Goal: Information Seeking & Learning: Check status

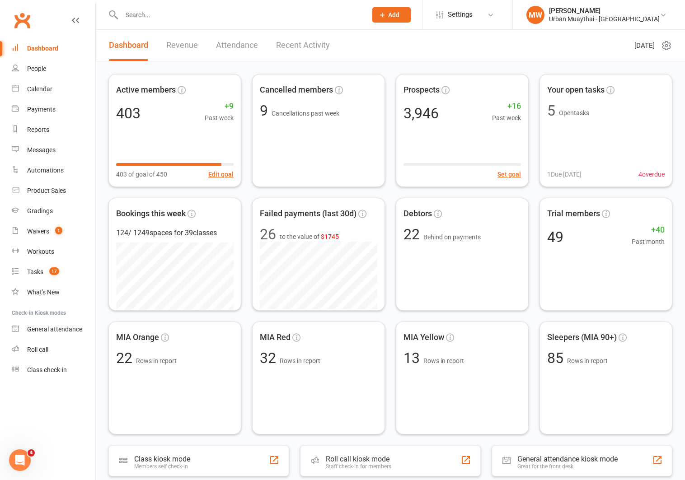
click at [220, 12] on input "text" at bounding box center [240, 15] width 242 height 13
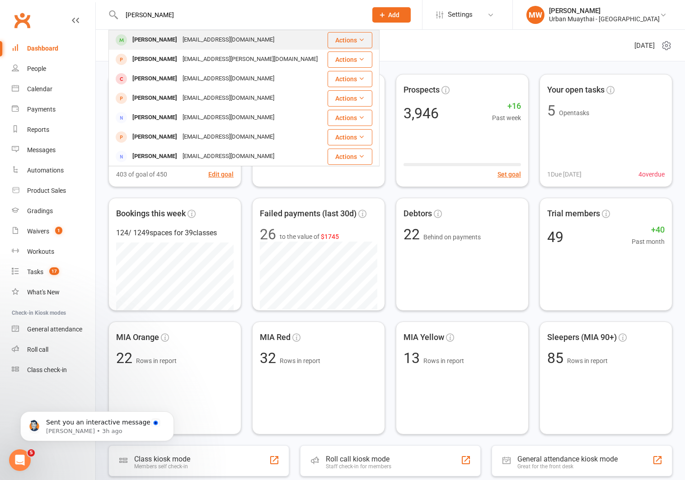
type input "lauren boyd"
click at [203, 40] on div "laurennboyd@outlook.com" at bounding box center [228, 39] width 97 height 13
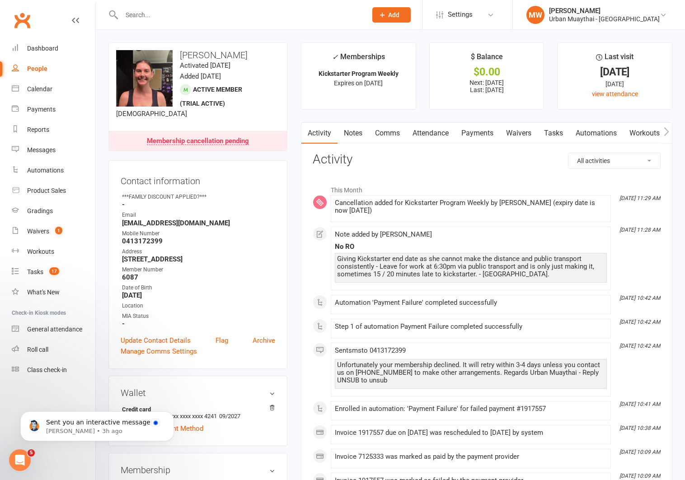
click at [355, 131] on link "Notes" at bounding box center [352, 133] width 31 height 21
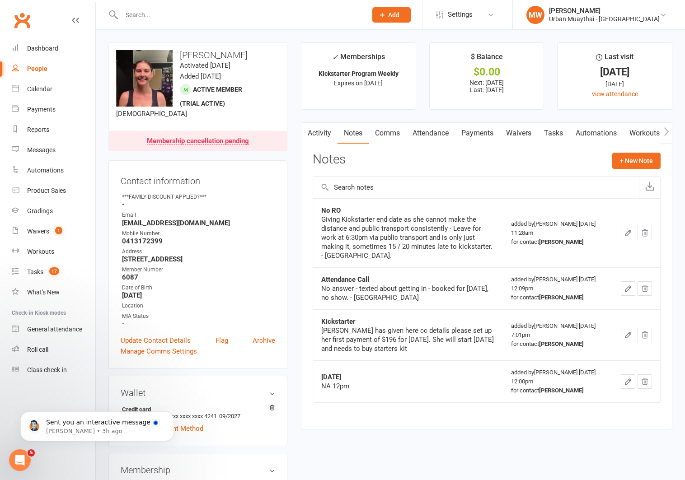
click at [293, 15] on input "text" at bounding box center [240, 15] width 242 height 13
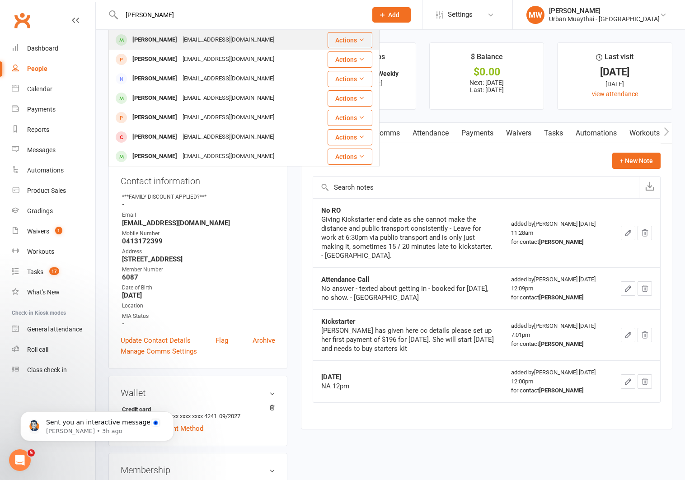
type input "aiden lawler"
click at [285, 37] on div "Aidan Lawler aidanlawler8@gmail.com" at bounding box center [217, 40] width 217 height 19
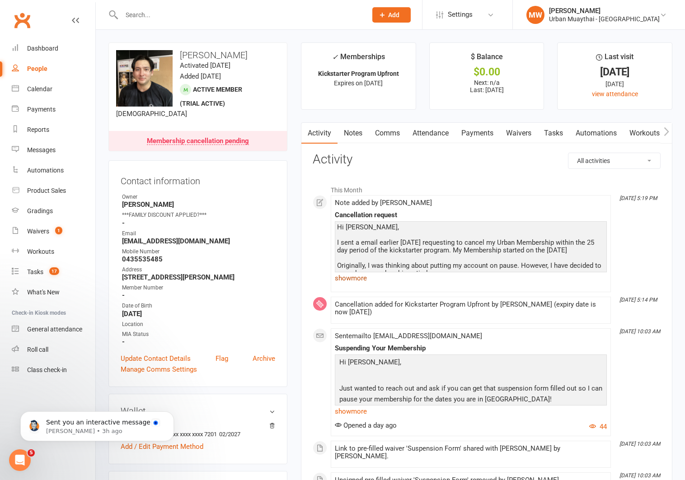
click at [363, 277] on link "show more" at bounding box center [471, 278] width 272 height 13
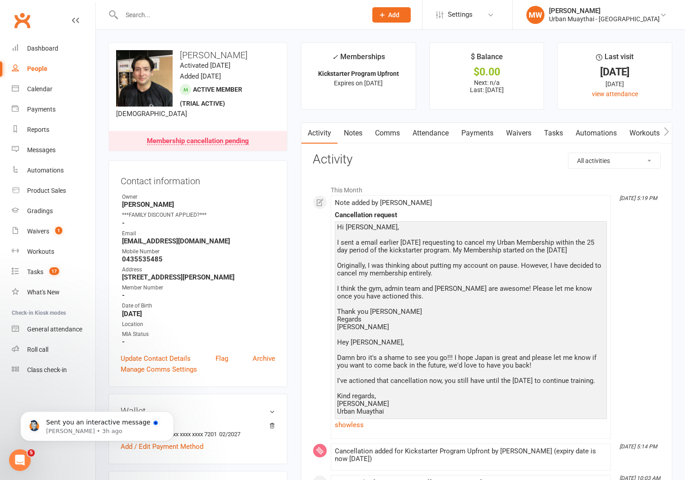
click at [349, 130] on link "Notes" at bounding box center [352, 133] width 31 height 21
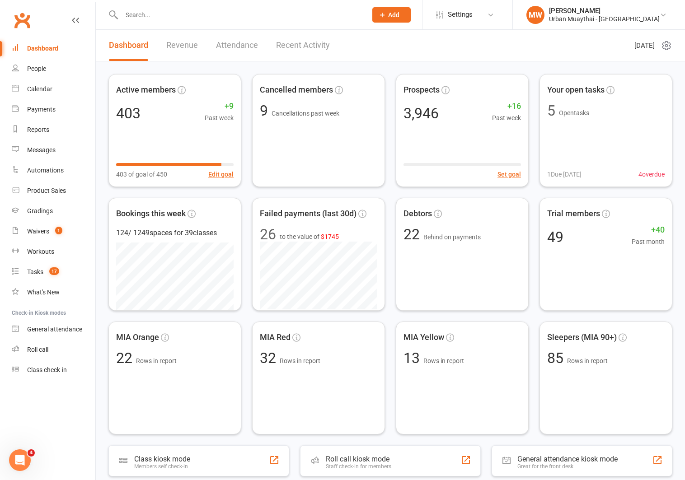
click at [279, 13] on input "text" at bounding box center [240, 15] width 242 height 13
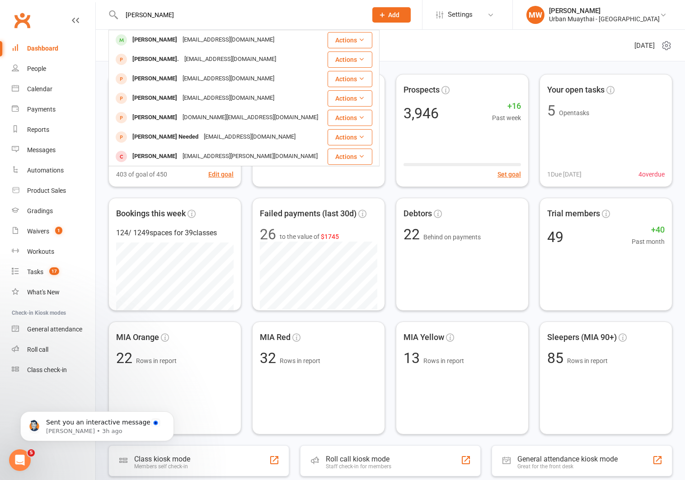
type input "ned campbell"
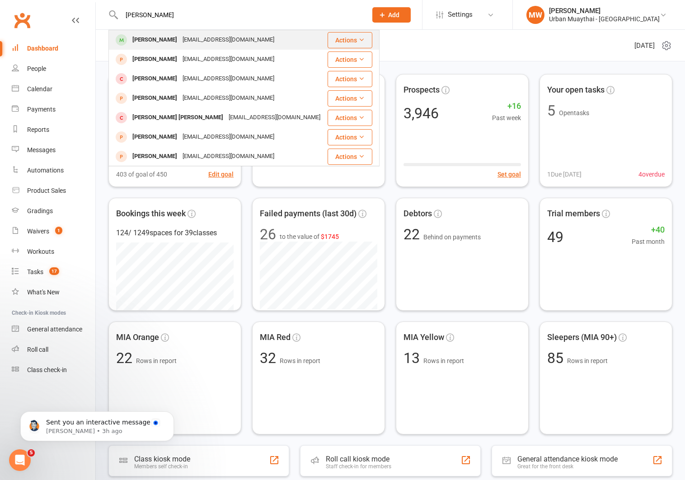
click at [274, 37] on div "Ned Campbell lellie81@hotmail.com" at bounding box center [217, 40] width 217 height 19
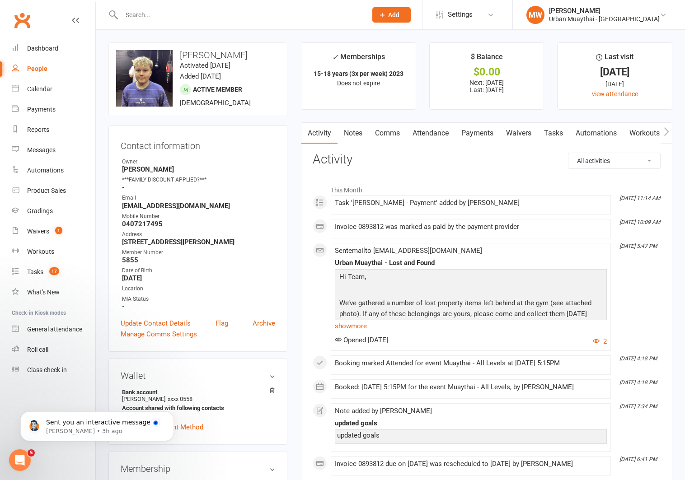
click at [472, 133] on link "Payments" at bounding box center [477, 133] width 45 height 21
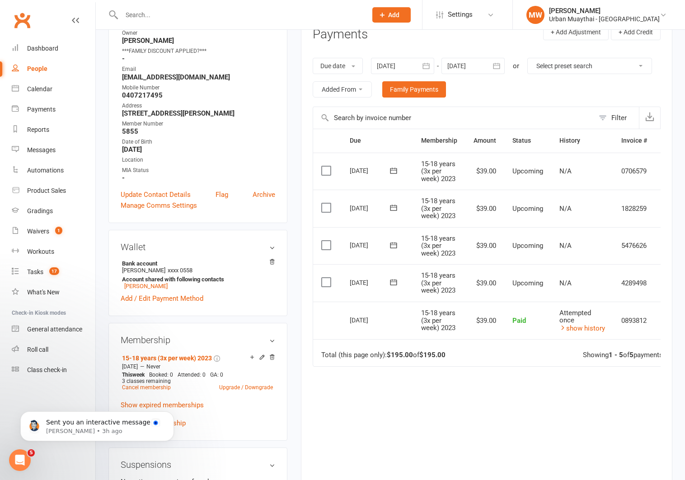
scroll to position [129, 0]
click at [578, 327] on link "show history" at bounding box center [582, 328] width 46 height 8
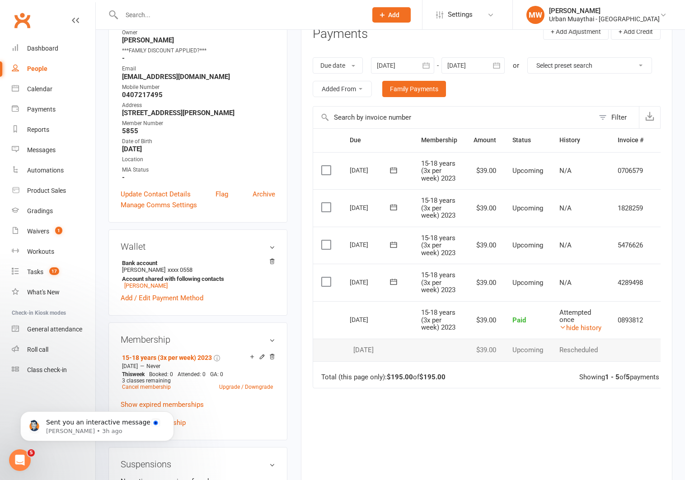
click at [427, 65] on icon "button" at bounding box center [425, 65] width 7 height 6
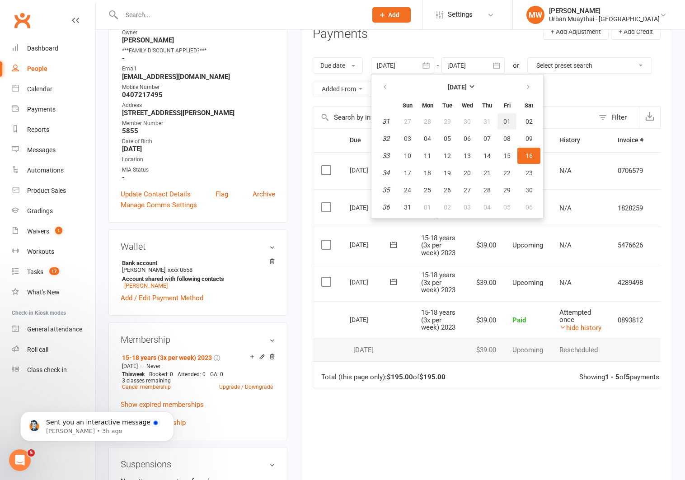
click at [500, 121] on button "01" at bounding box center [506, 121] width 19 height 16
type input "01 Aug 2025"
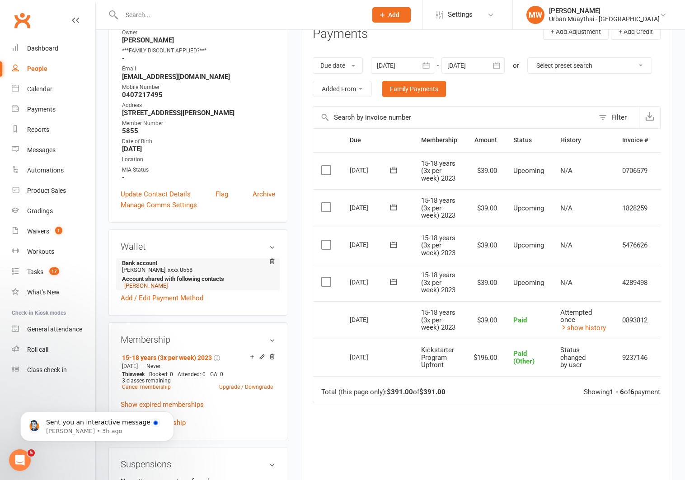
click at [134, 282] on link "[PERSON_NAME]" at bounding box center [145, 285] width 43 height 7
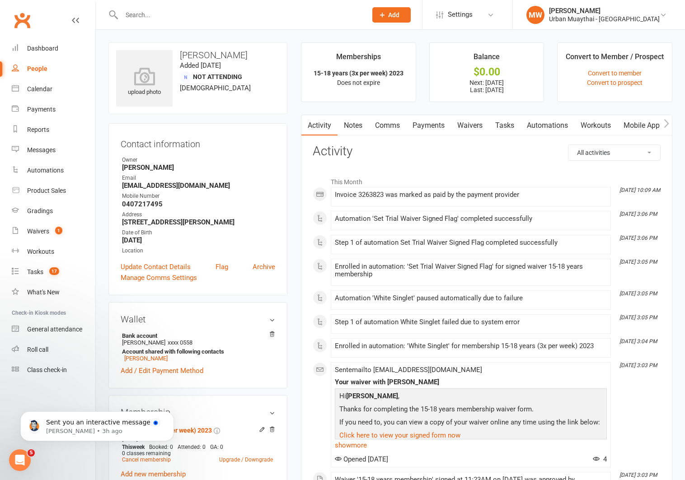
click at [437, 125] on link "Payments" at bounding box center [428, 125] width 45 height 21
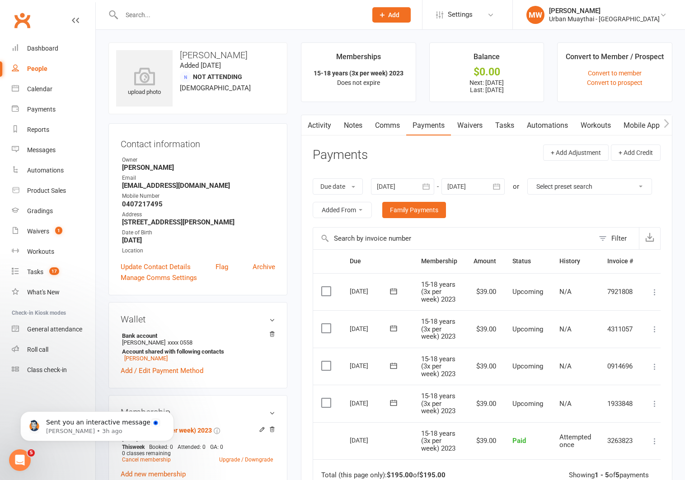
click at [322, 123] on link "Activity" at bounding box center [319, 125] width 36 height 21
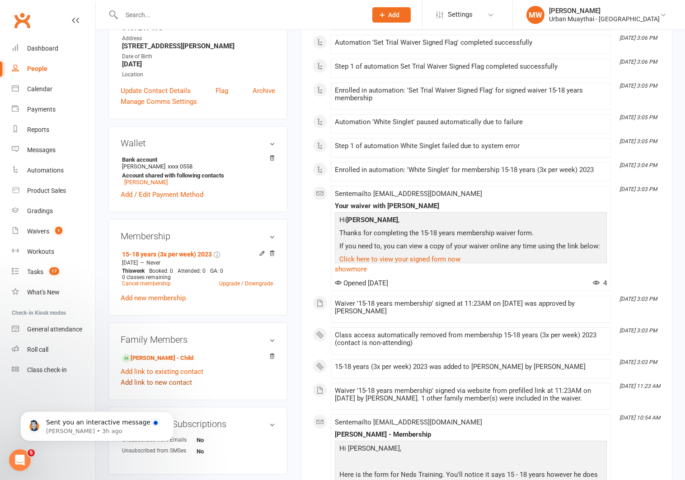
scroll to position [199, 0]
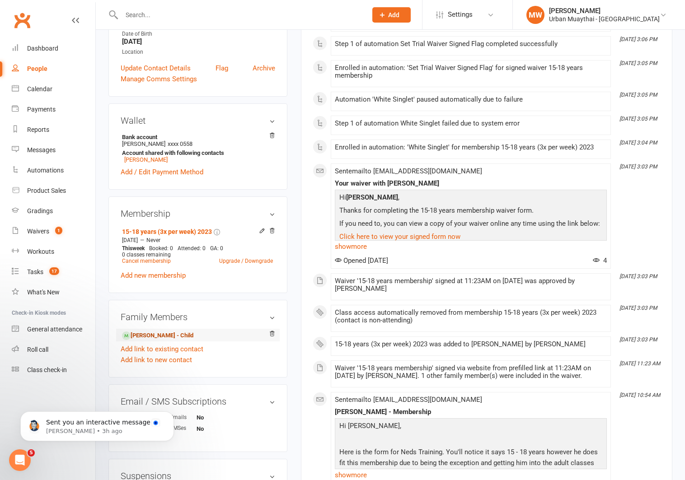
click at [135, 334] on link "[PERSON_NAME] - Child" at bounding box center [157, 335] width 71 height 9
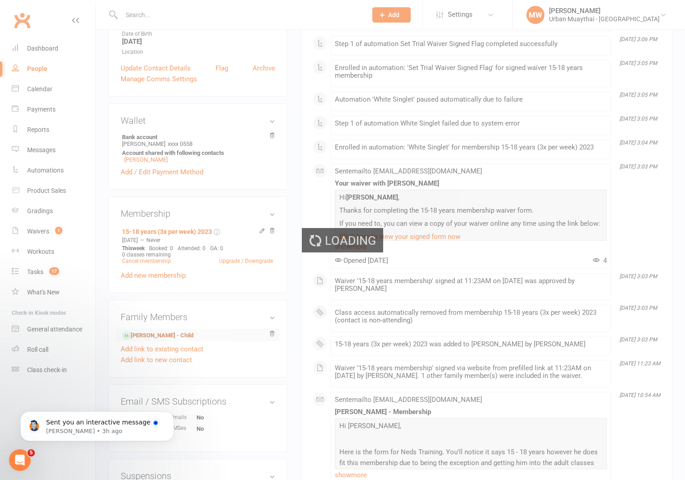
scroll to position [197, 0]
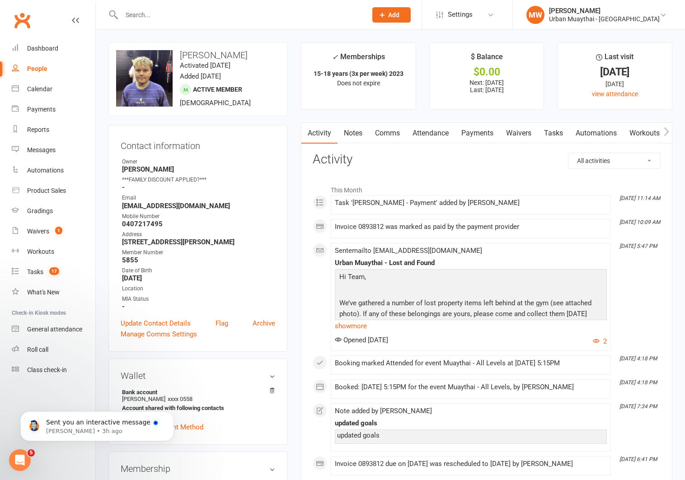
click at [485, 133] on link "Payments" at bounding box center [477, 133] width 45 height 21
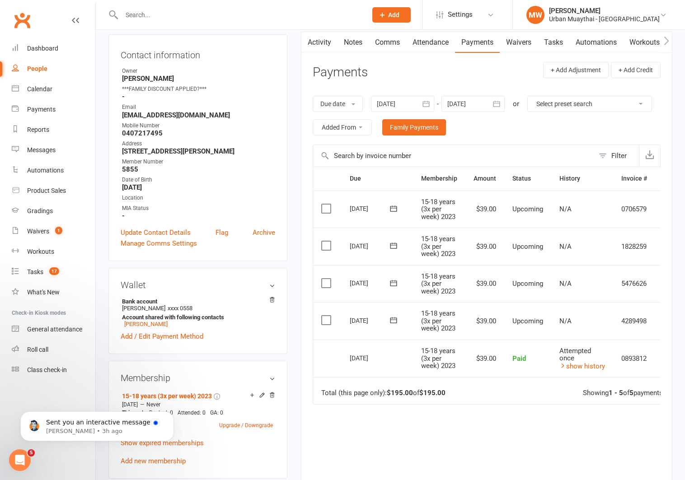
scroll to position [91, 0]
click at [572, 368] on link "show history" at bounding box center [582, 366] width 46 height 8
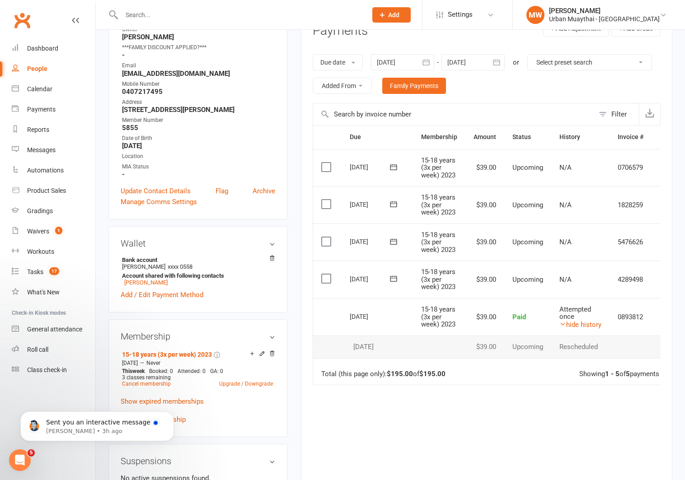
scroll to position [133, 0]
click at [155, 278] on link "[PERSON_NAME]" at bounding box center [145, 281] width 43 height 7
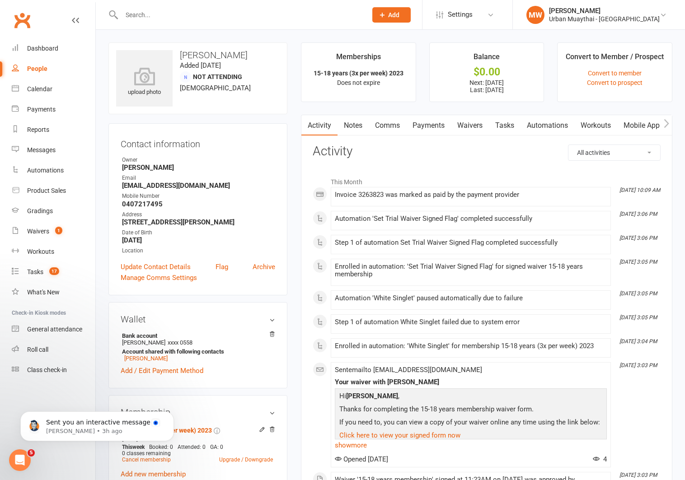
click at [438, 125] on link "Payments" at bounding box center [428, 125] width 45 height 21
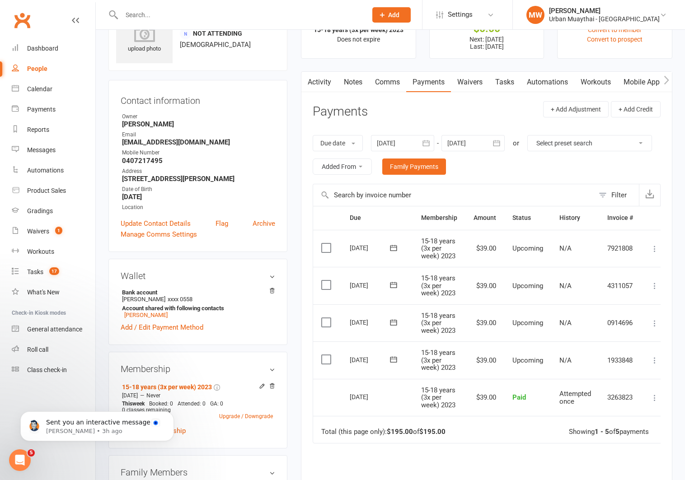
scroll to position [45, 0]
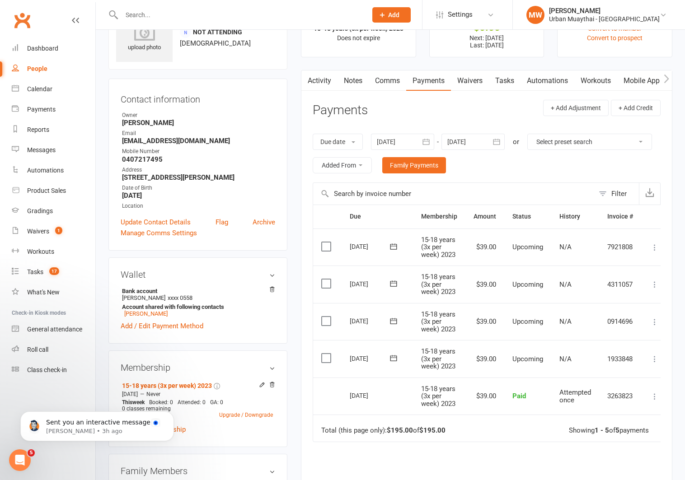
click at [327, 81] on link "Activity" at bounding box center [319, 80] width 36 height 21
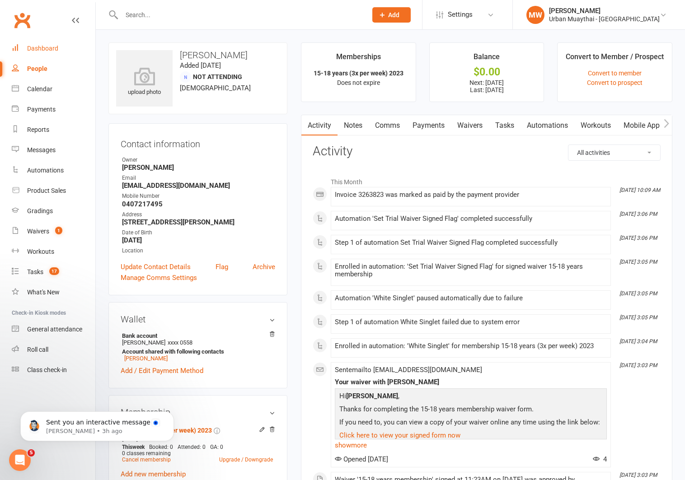
click at [46, 46] on div "Dashboard" at bounding box center [42, 48] width 31 height 7
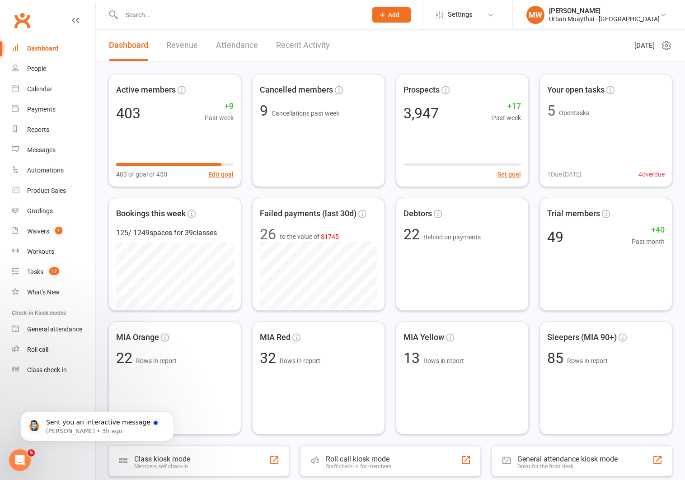
click at [297, 46] on link "Recent Activity" at bounding box center [303, 45] width 54 height 31
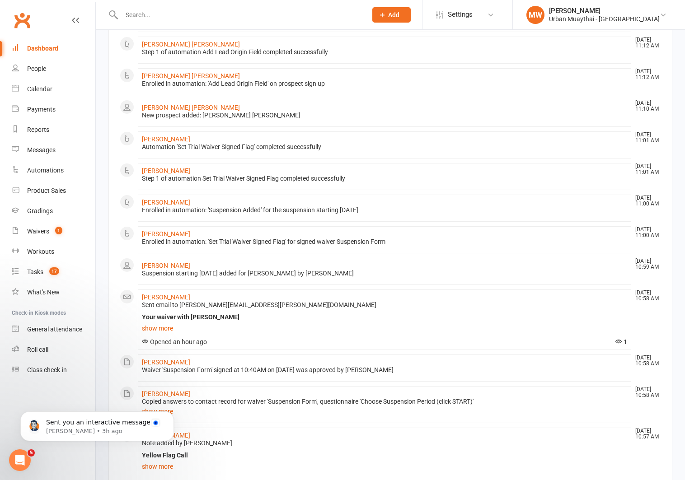
scroll to position [404, 0]
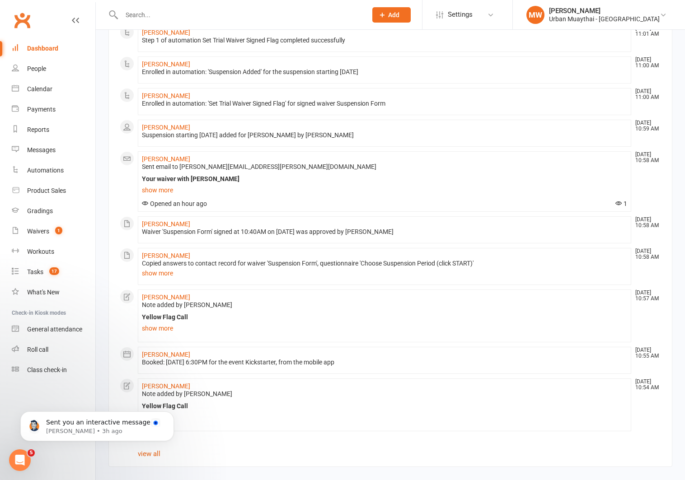
click at [151, 452] on html "Sent you an interactive message [PERSON_NAME] • 3h ago" at bounding box center [97, 423] width 181 height 63
click at [151, 453] on html "Sent you an interactive message [PERSON_NAME] • 3h ago" at bounding box center [97, 423] width 181 height 63
click at [171, 413] on icon "Dismiss notification" at bounding box center [171, 413] width 5 height 5
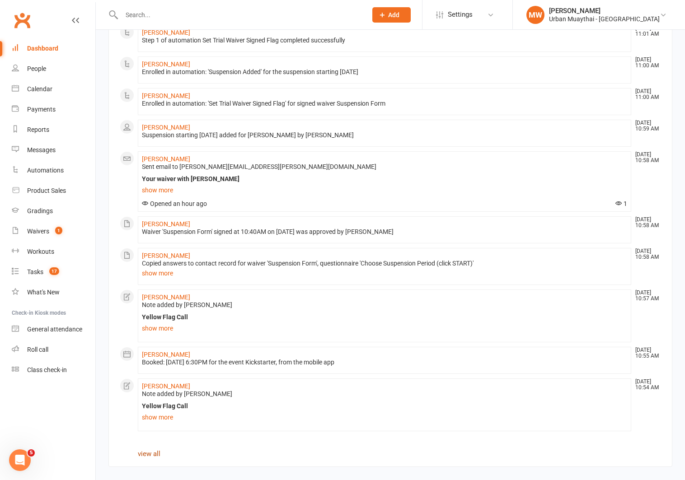
click at [153, 453] on link "view all" at bounding box center [149, 454] width 23 height 8
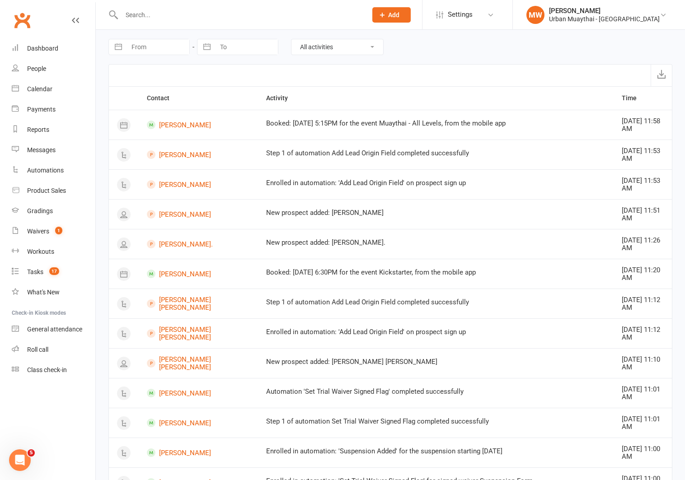
click at [119, 47] on button "button" at bounding box center [118, 46] width 16 height 15
select select "7"
select select "2025"
select select "8"
select select "2025"
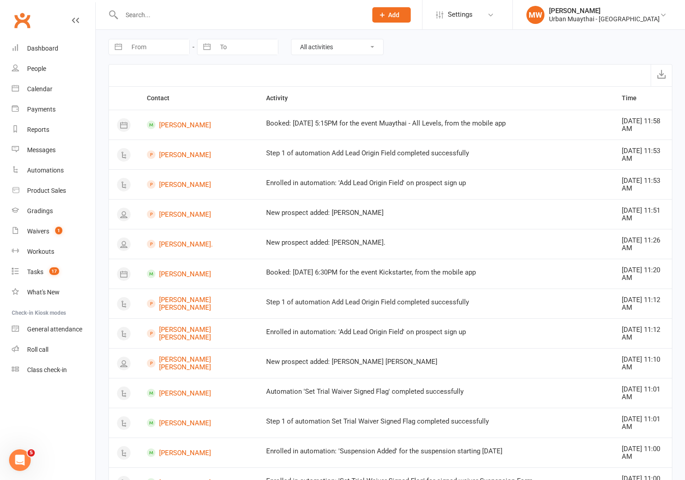
select select "9"
select select "2025"
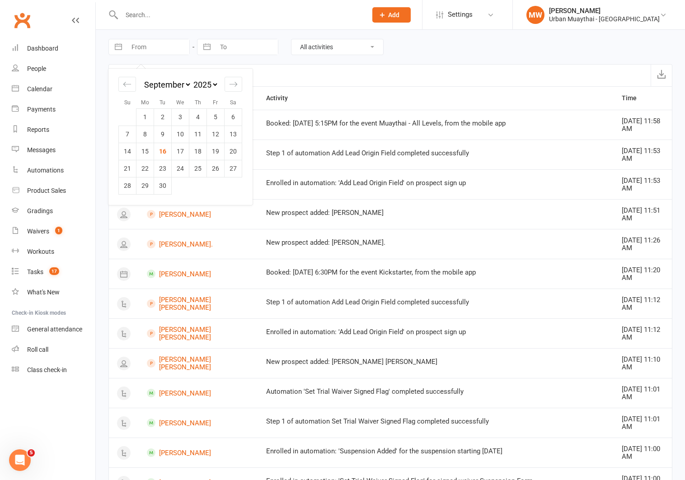
click at [184, 132] on td "10" at bounding box center [181, 134] width 18 height 17
type input "[DATE]"
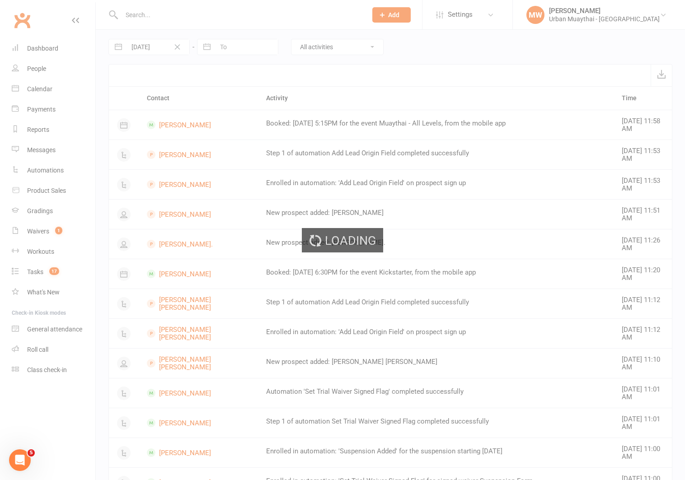
click at [205, 44] on div "Loading" at bounding box center [342, 240] width 685 height 480
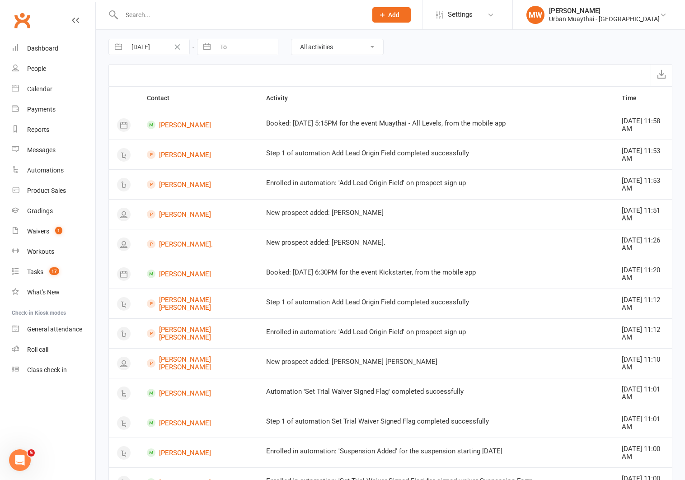
click at [205, 46] on button "button" at bounding box center [207, 46] width 16 height 15
select select "7"
select select "2025"
select select "8"
select select "2025"
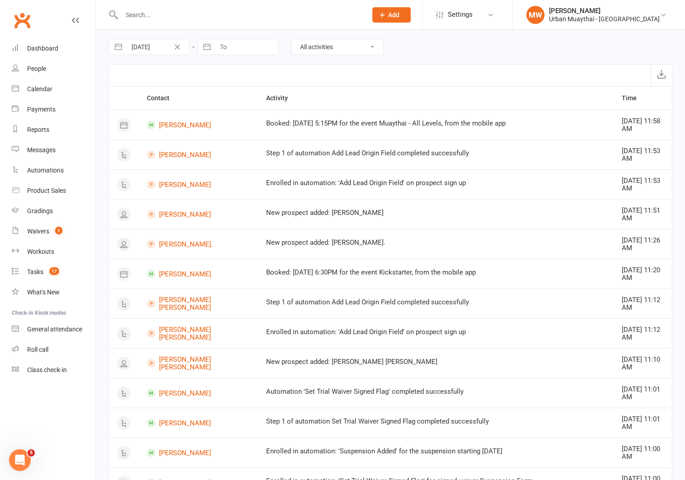
select select "9"
select select "2025"
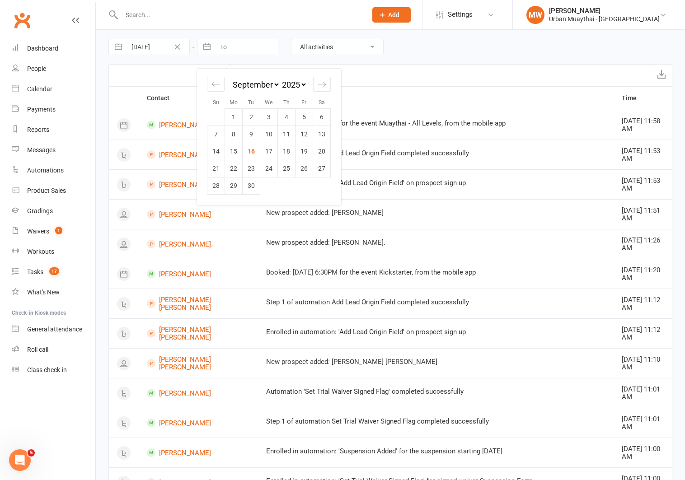
click at [268, 135] on td "10" at bounding box center [269, 134] width 18 height 17
type input "[DATE]"
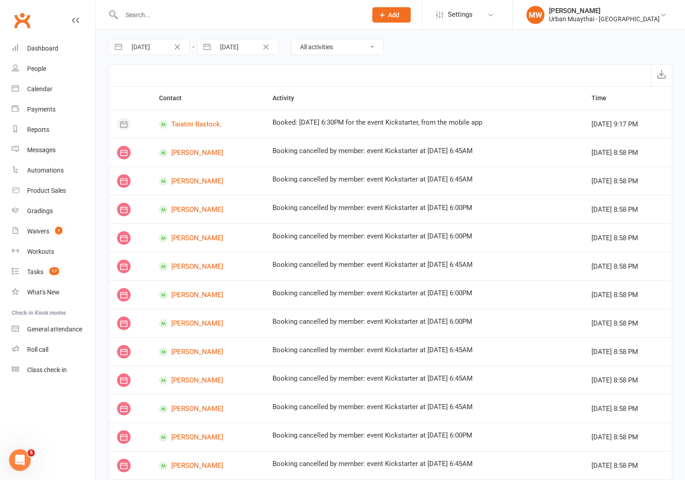
click at [350, 48] on select "All activities Bookings / Attendances Communications Notes Failed SMSes Grading…" at bounding box center [337, 46] width 92 height 15
select select "MembershipLogEntry"
click at [291, 39] on select "All activities Bookings / Attendances Communications Notes Failed SMSes Grading…" at bounding box center [337, 46] width 92 height 15
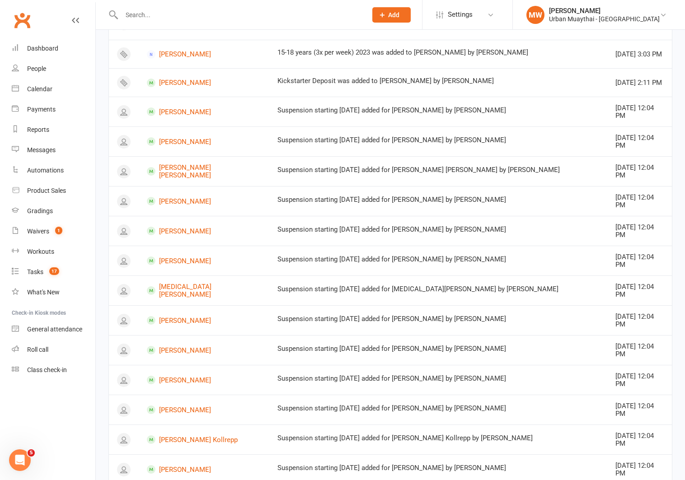
scroll to position [396, 0]
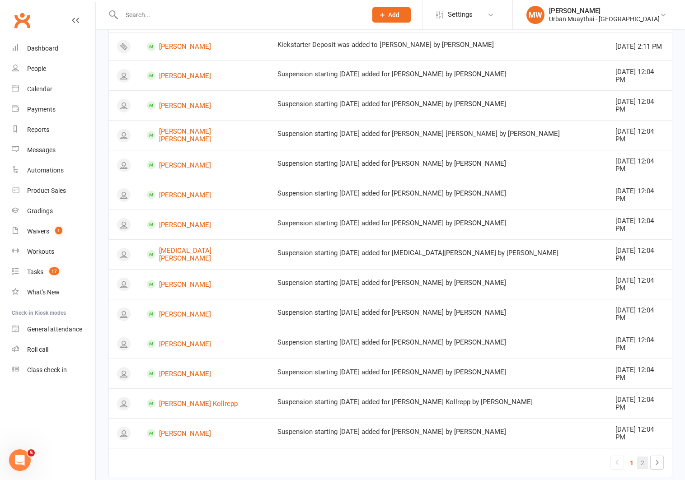
click at [643, 457] on link "2" at bounding box center [642, 463] width 11 height 13
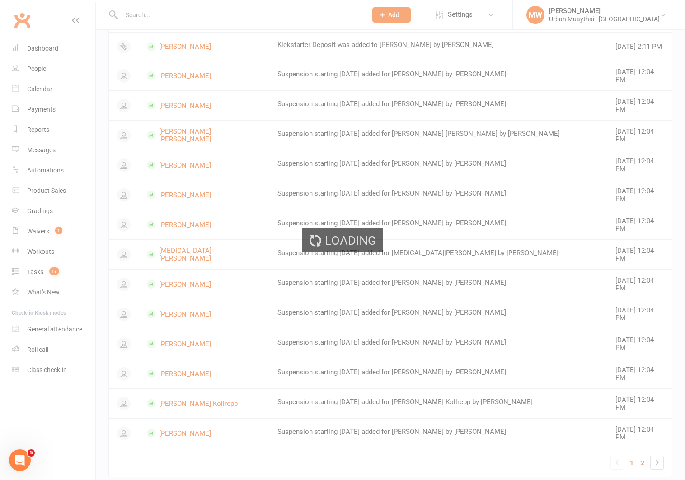
scroll to position [0, 0]
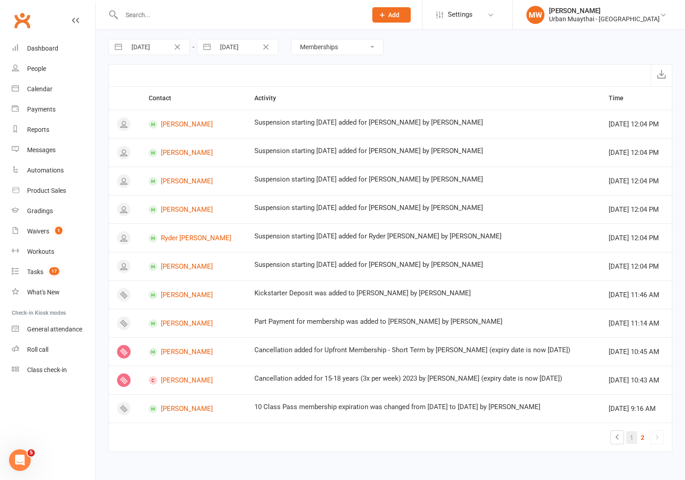
click at [631, 438] on link "1" at bounding box center [631, 437] width 11 height 13
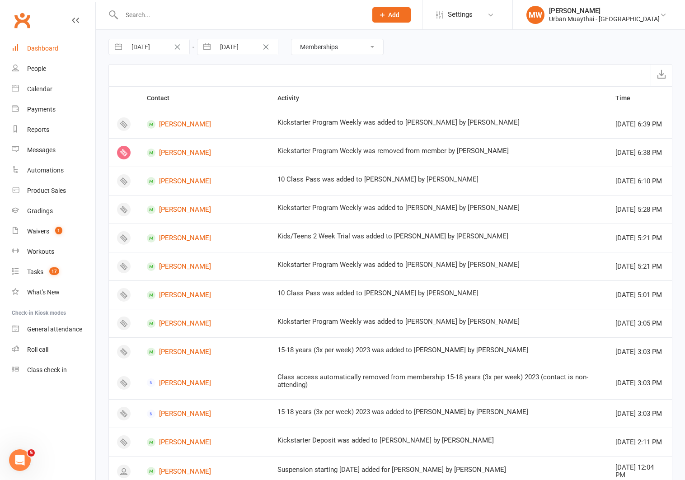
click at [54, 51] on div "Dashboard" at bounding box center [42, 48] width 31 height 7
